Goal: Task Accomplishment & Management: Complete application form

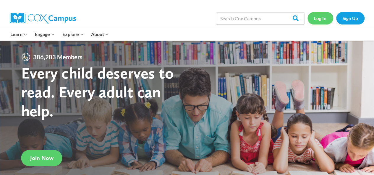
click at [317, 16] on link "Log In" at bounding box center [320, 18] width 26 height 12
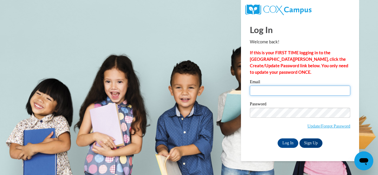
click at [305, 90] on input "Email" at bounding box center [300, 91] width 100 height 10
type input "[EMAIL_ADDRESS][DOMAIN_NAME]"
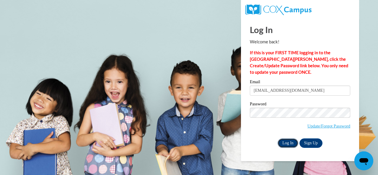
click at [292, 145] on input "Log In" at bounding box center [288, 143] width 21 height 9
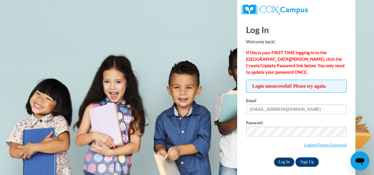
click at [289, 163] on input "Log In" at bounding box center [284, 162] width 21 height 9
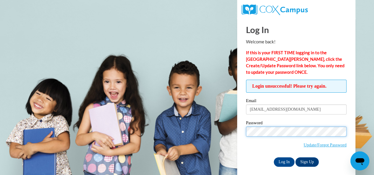
click at [274, 158] on input "Log In" at bounding box center [284, 162] width 21 height 9
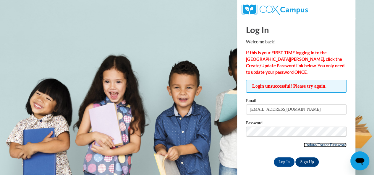
click at [304, 145] on link "Update/Forgot Password" at bounding box center [325, 145] width 43 height 5
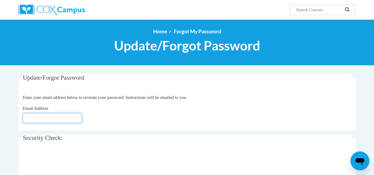
click at [64, 120] on input "Email Address" at bounding box center [52, 118] width 59 height 10
type input "[EMAIL_ADDRESS][DOMAIN_NAME]"
click at [117, 142] on fieldset "Security Check: Enter the security code + =" at bounding box center [187, 158] width 337 height 47
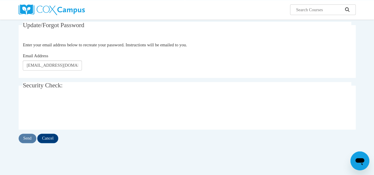
scroll to position [53, 0]
click at [32, 140] on input "Send" at bounding box center [28, 138] width 18 height 9
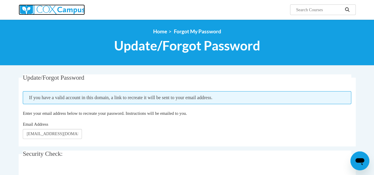
click at [48, 10] on img at bounding box center [52, 9] width 66 height 11
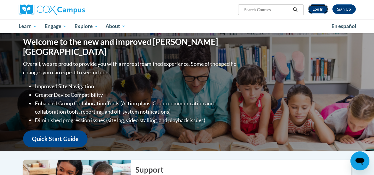
click at [321, 10] on link "Log In" at bounding box center [318, 8] width 20 height 9
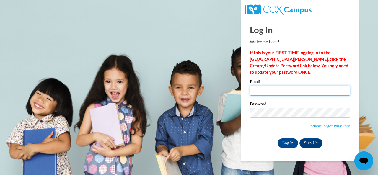
click at [296, 91] on input "Email" at bounding box center [300, 91] width 100 height 10
type input "[EMAIL_ADDRESS][DOMAIN_NAME]"
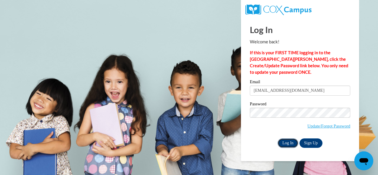
click at [285, 141] on input "Log In" at bounding box center [288, 143] width 21 height 9
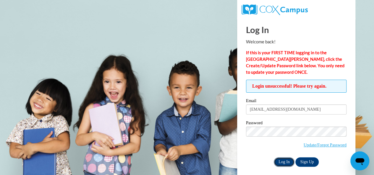
click at [289, 164] on input "Log In" at bounding box center [284, 162] width 21 height 9
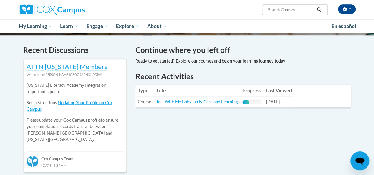
scroll to position [172, 0]
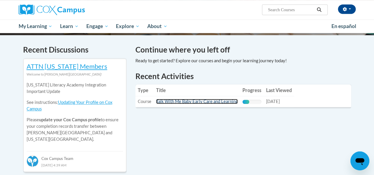
click at [179, 101] on link "Talk With Me Baby Early Care and Learning" at bounding box center [197, 101] width 82 height 5
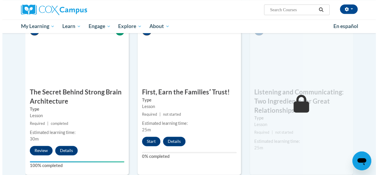
scroll to position [287, 0]
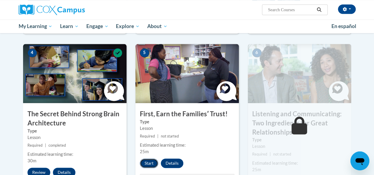
click at [151, 163] on button "Start" at bounding box center [149, 163] width 18 height 9
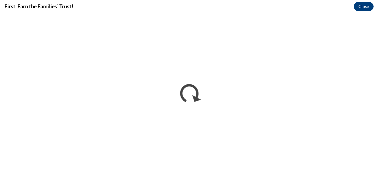
scroll to position [0, 0]
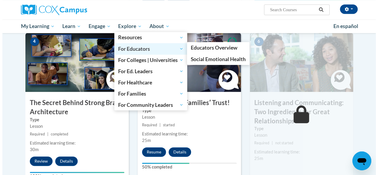
scroll to position [312, 0]
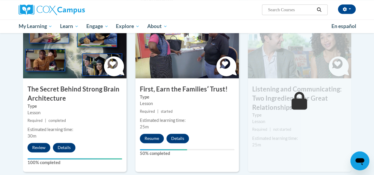
click at [202, 79] on div "5 First, Earn the Familiesʹ Trust! Type Lesson Required | started Estimated lea…" at bounding box center [186, 95] width 103 height 153
click at [157, 138] on button "Resume" at bounding box center [152, 138] width 24 height 9
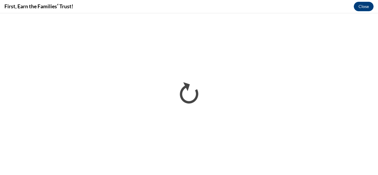
scroll to position [0, 0]
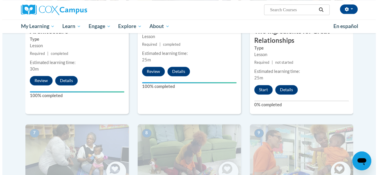
scroll to position [379, 0]
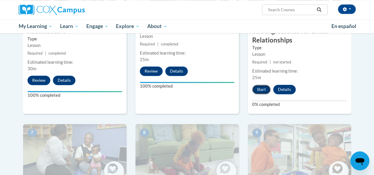
click at [264, 87] on button "Start" at bounding box center [261, 89] width 18 height 9
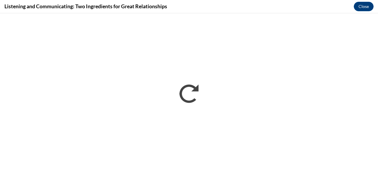
scroll to position [0, 0]
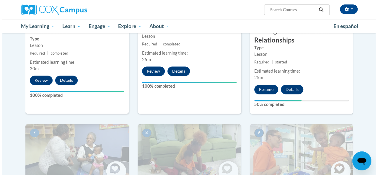
scroll to position [340, 0]
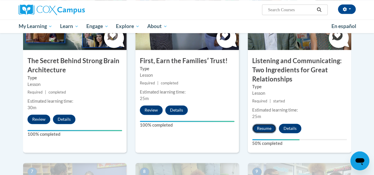
click at [265, 128] on button "Resume" at bounding box center [264, 128] width 24 height 9
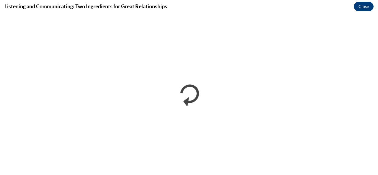
scroll to position [0, 0]
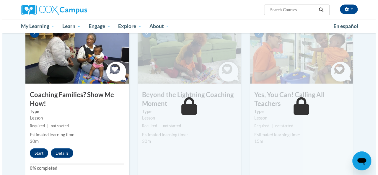
scroll to position [480, 0]
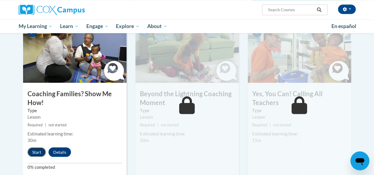
click at [35, 152] on button "Start" at bounding box center [36, 151] width 18 height 9
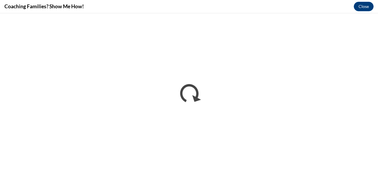
scroll to position [0, 0]
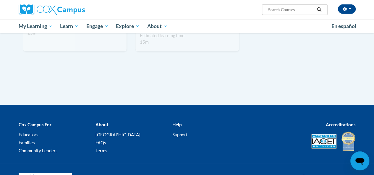
scroll to position [751, 0]
